Goal: Obtain resource: Download file/media

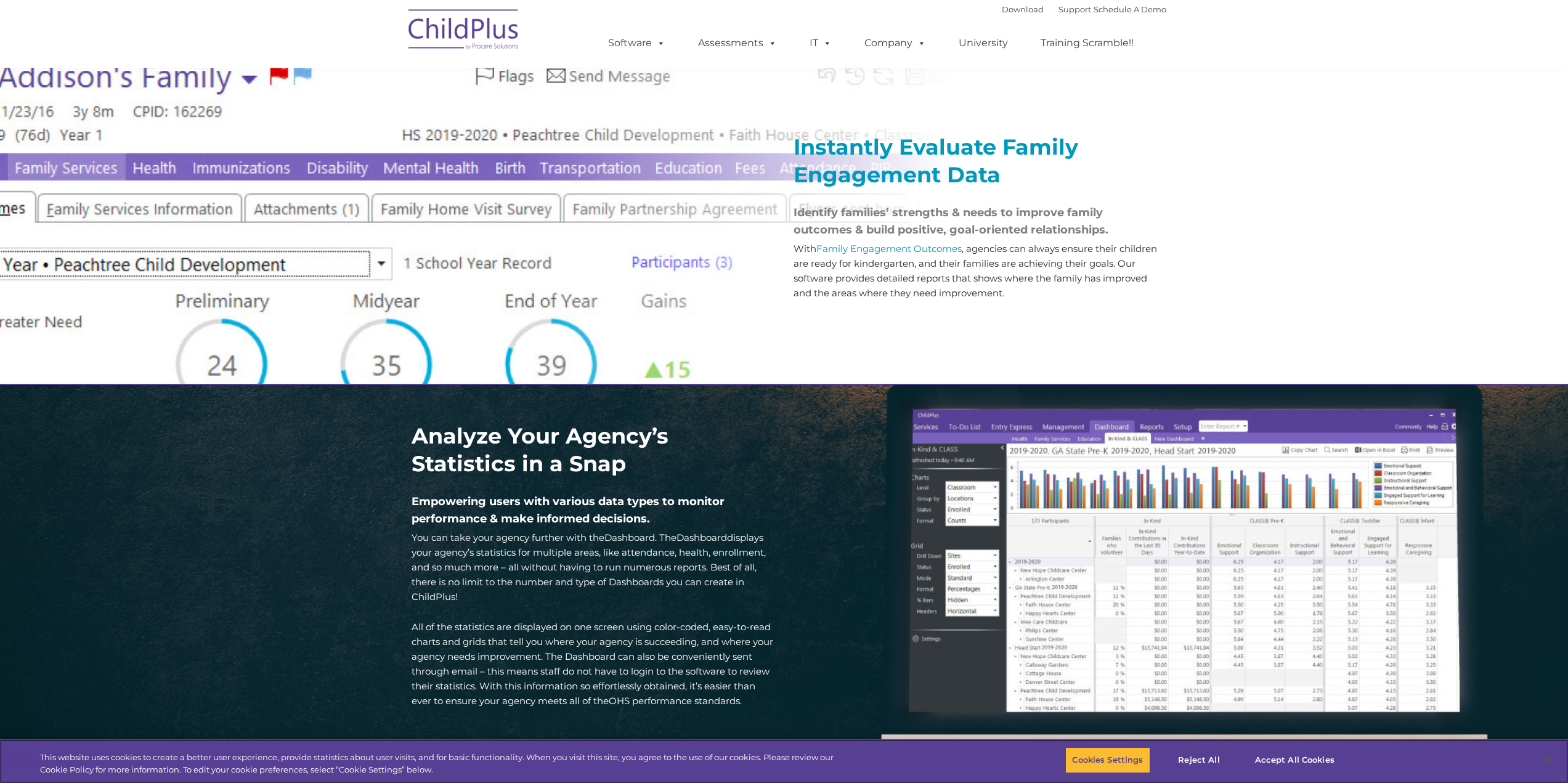
scroll to position [1383, 0]
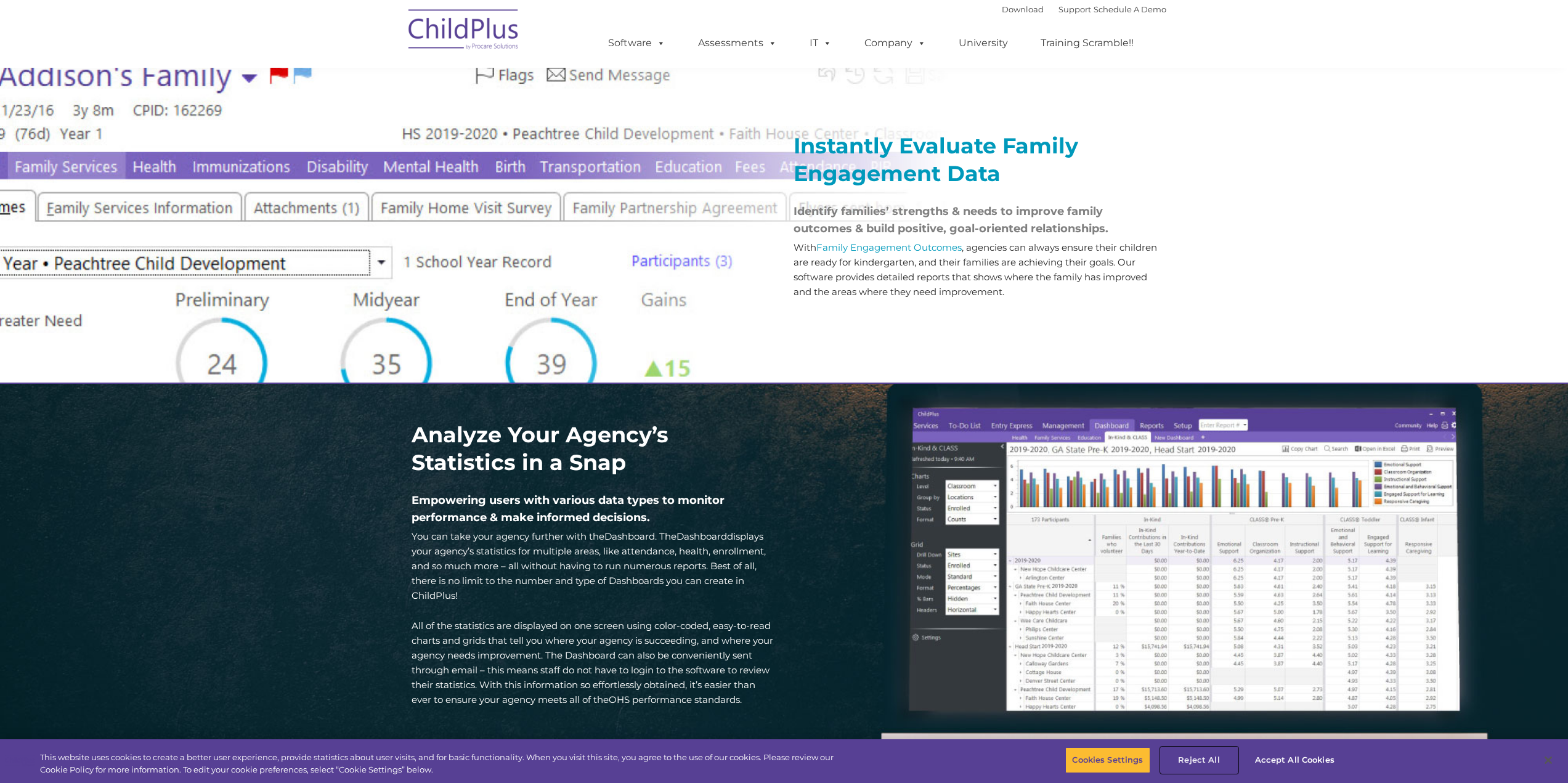
click at [1208, 757] on button "Reject All" at bounding box center [1199, 760] width 77 height 26
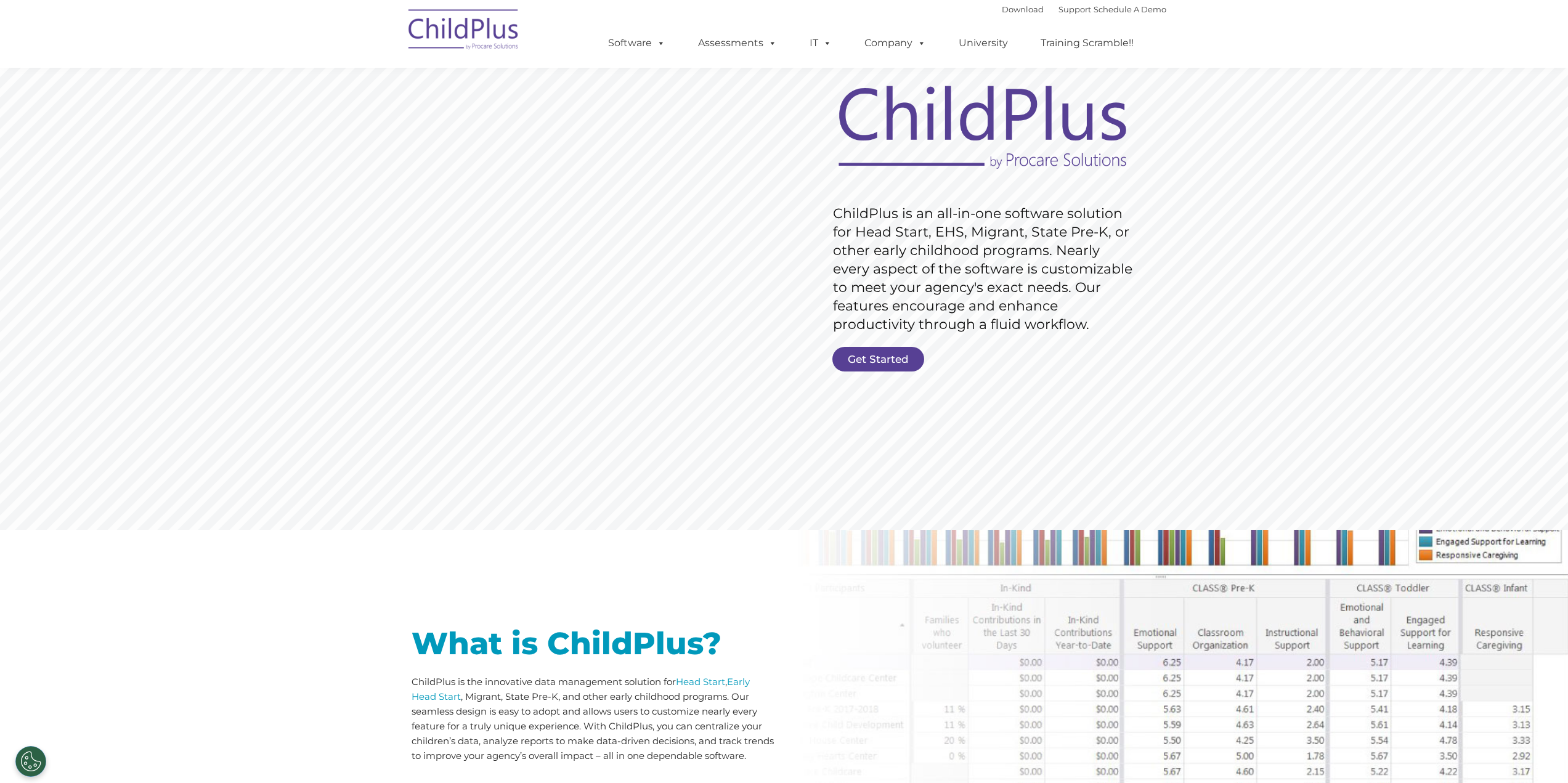
scroll to position [0, 0]
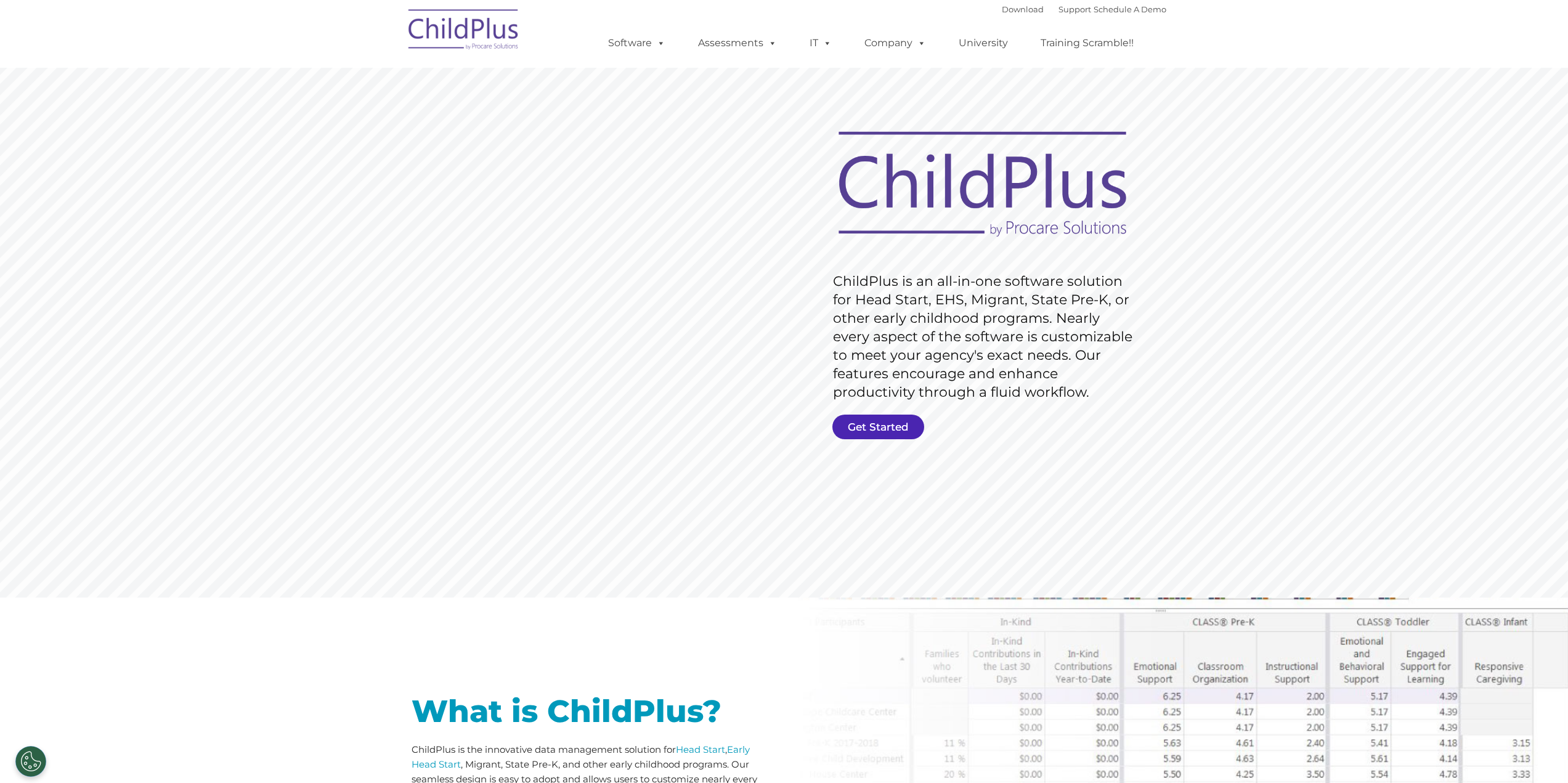
click at [893, 423] on link "Get Started" at bounding box center [878, 427] width 92 height 25
click at [1002, 6] on link "Download" at bounding box center [1022, 9] width 42 height 10
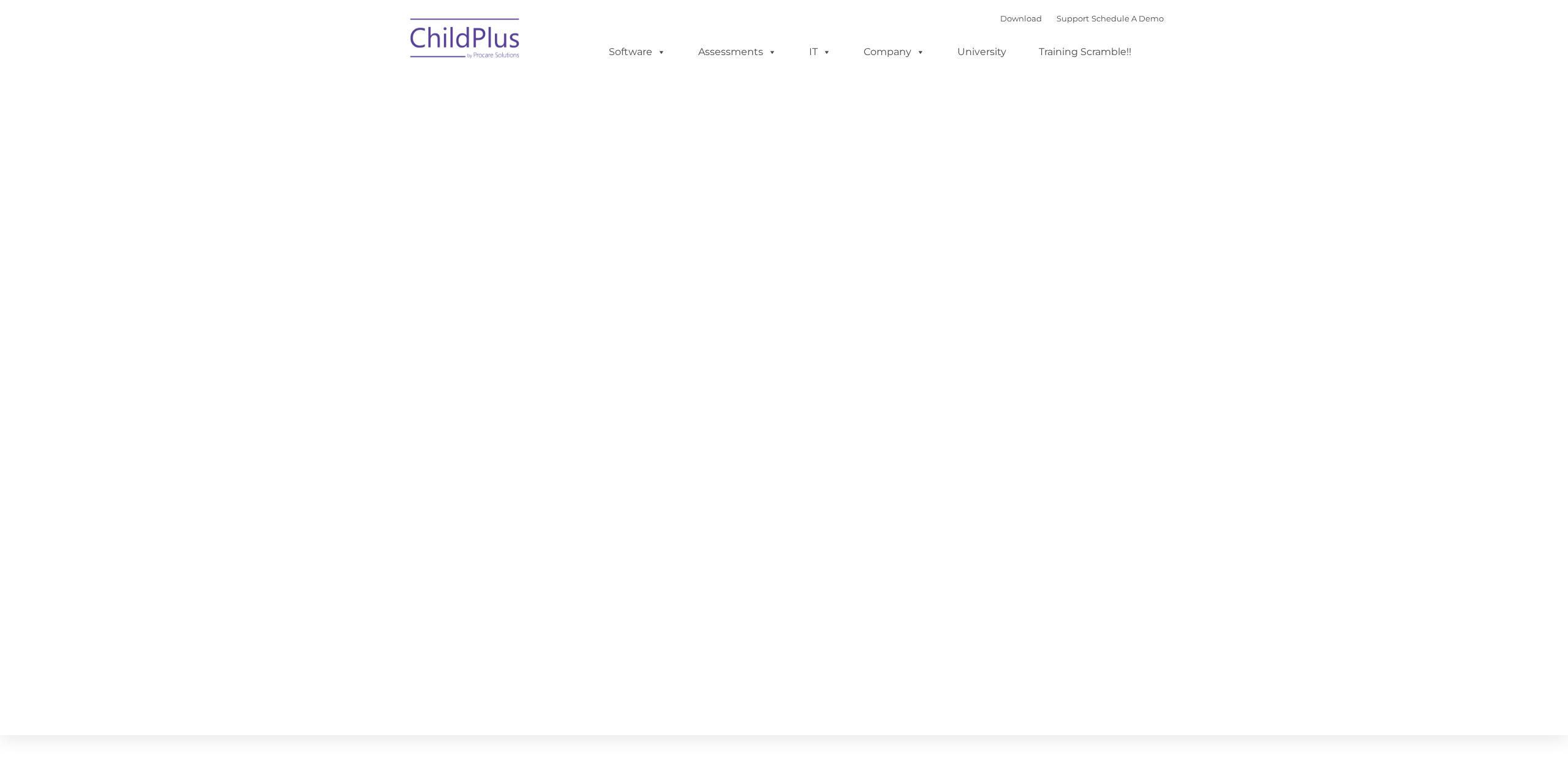
type input ""
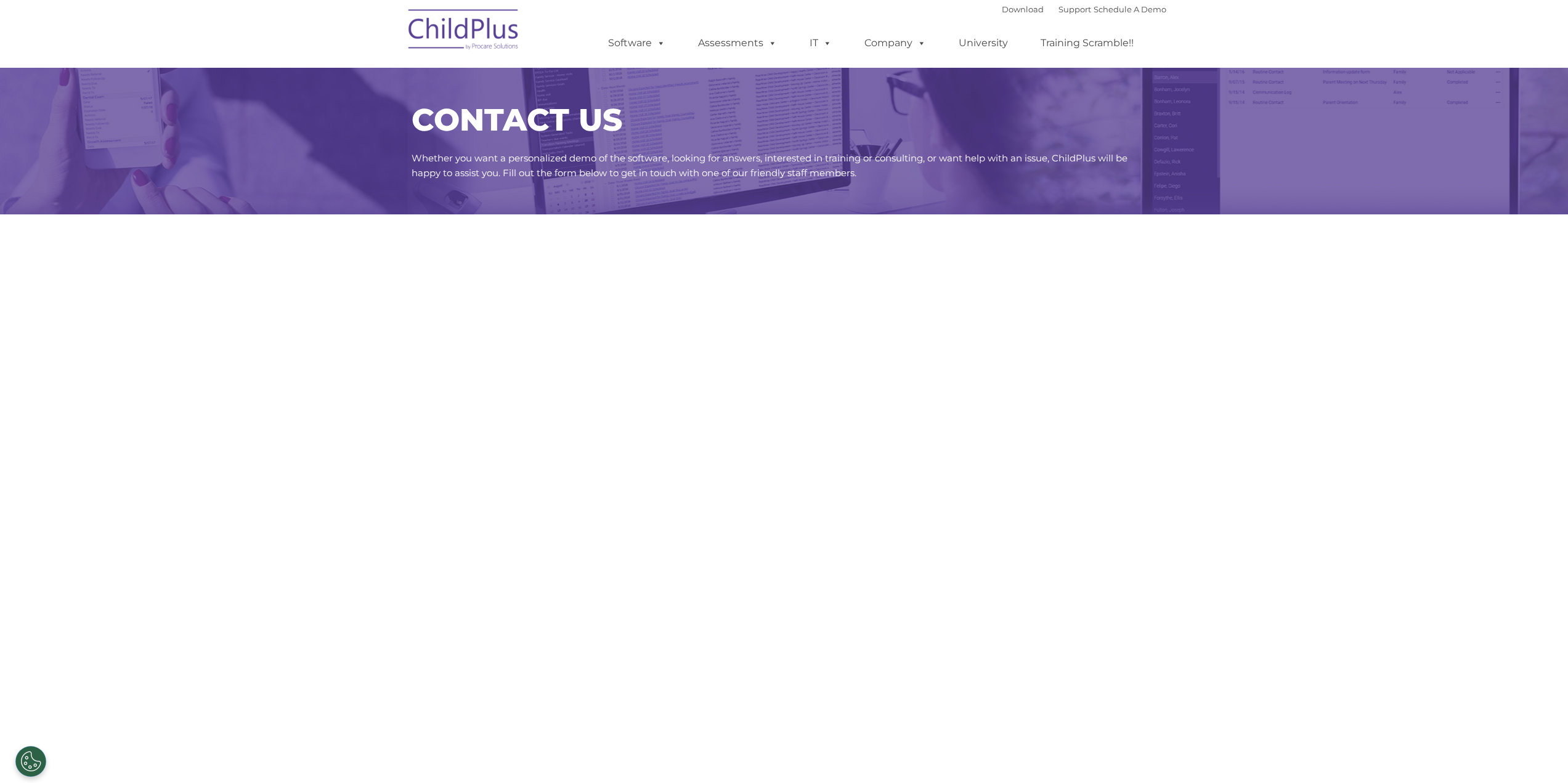
select select "MEDIUM"
